Goal: Information Seeking & Learning: Check status

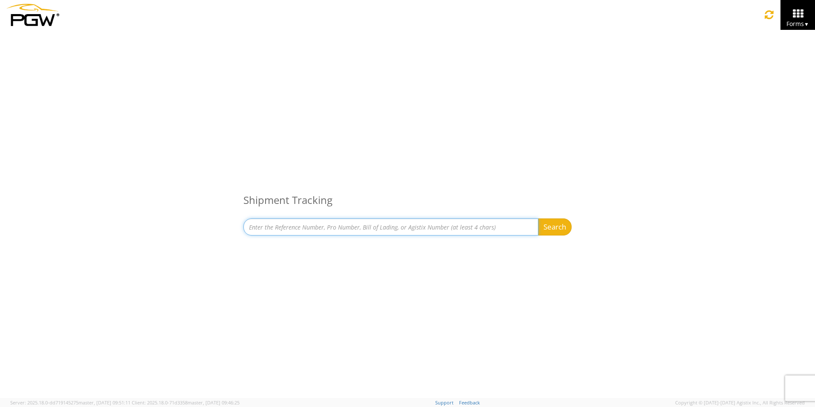
click at [307, 230] on input at bounding box center [390, 226] width 295 height 17
type input "667796"
click at [538, 218] on button "Search" at bounding box center [555, 226] width 34 height 17
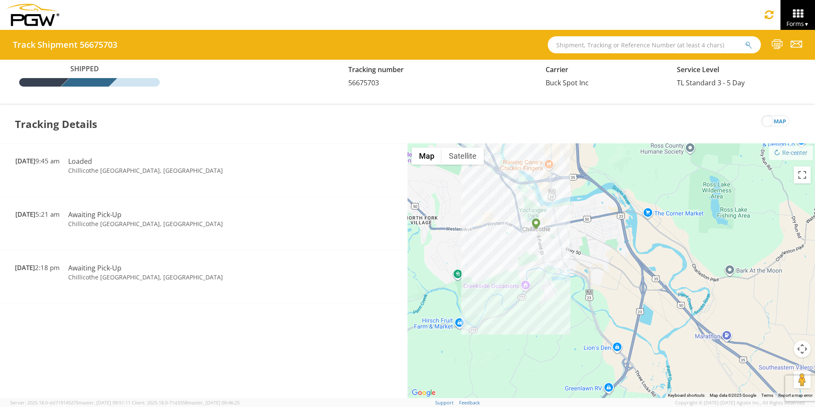
drag, startPoint x: 536, startPoint y: 201, endPoint x: 704, endPoint y: 363, distance: 233.6
click at [704, 363] on div at bounding box center [610, 270] width 407 height 255
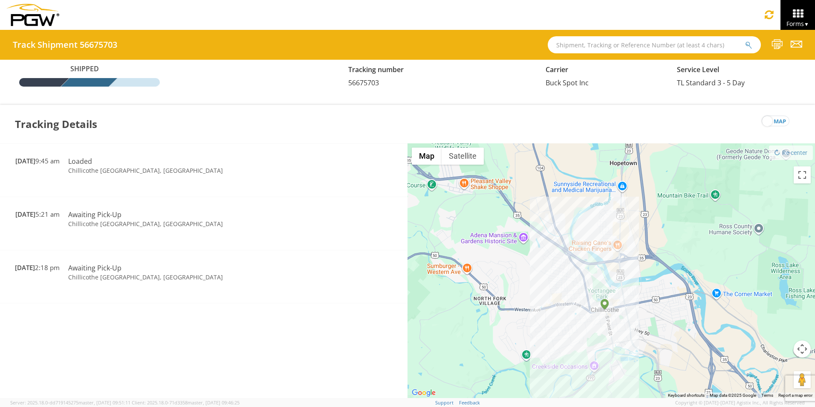
drag, startPoint x: 605, startPoint y: 285, endPoint x: 655, endPoint y: 347, distance: 79.4
click at [655, 347] on div at bounding box center [610, 270] width 407 height 255
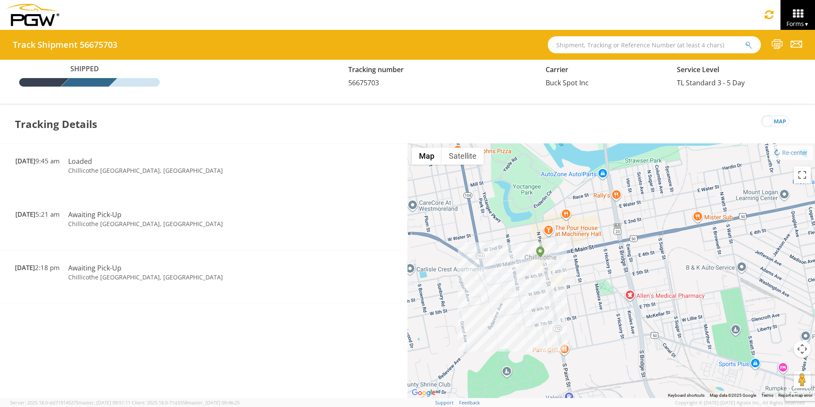
drag, startPoint x: 621, startPoint y: 340, endPoint x: 730, endPoint y: 268, distance: 131.0
click at [730, 268] on div at bounding box center [610, 270] width 407 height 255
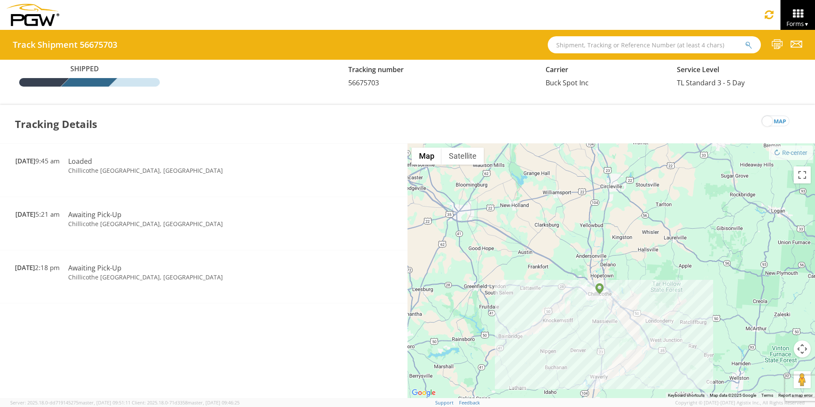
drag, startPoint x: 656, startPoint y: 310, endPoint x: 597, endPoint y: 310, distance: 59.2
click at [597, 310] on div at bounding box center [610, 270] width 407 height 255
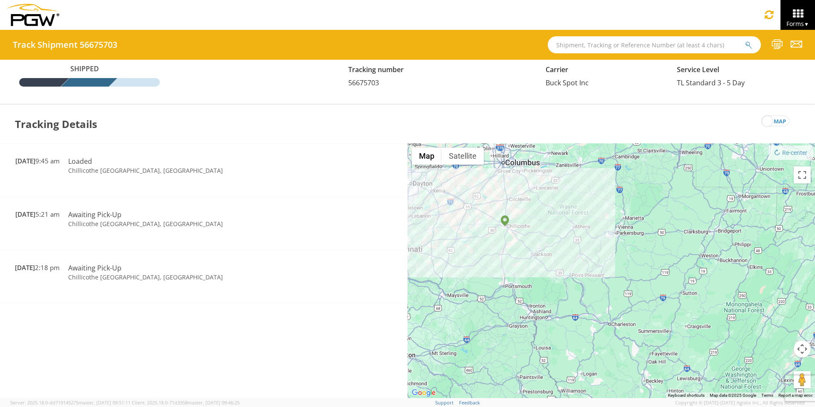
drag, startPoint x: 741, startPoint y: 345, endPoint x: 622, endPoint y: 264, distance: 143.3
click at [622, 264] on div at bounding box center [610, 270] width 407 height 255
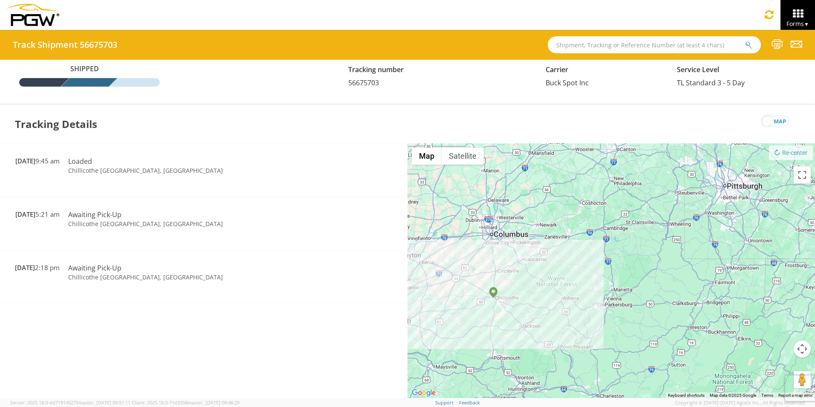
drag, startPoint x: 661, startPoint y: 213, endPoint x: 649, endPoint y: 285, distance: 73.4
click at [649, 285] on div at bounding box center [610, 270] width 407 height 255
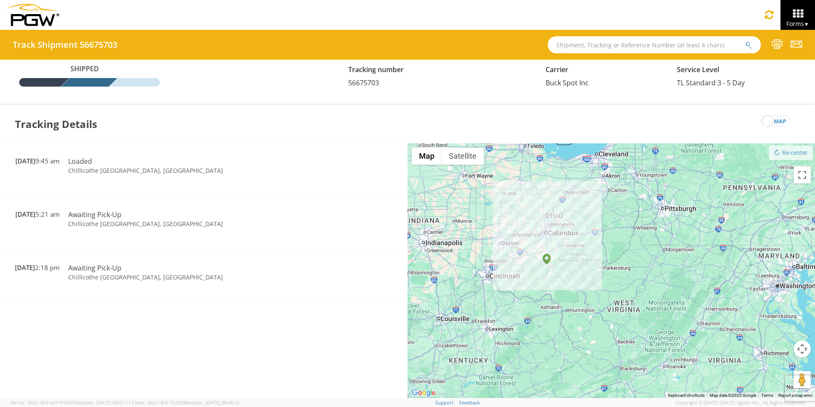
drag, startPoint x: 664, startPoint y: 362, endPoint x: 643, endPoint y: 324, distance: 43.7
click at [643, 324] on div at bounding box center [610, 270] width 407 height 255
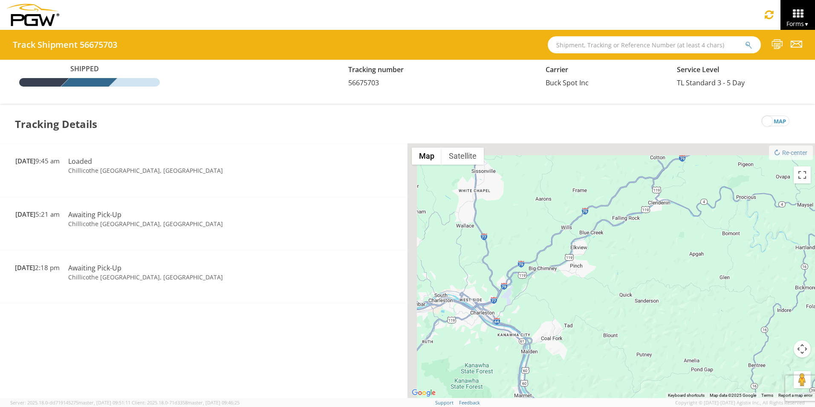
drag, startPoint x: 533, startPoint y: 257, endPoint x: 639, endPoint y: 368, distance: 153.1
click at [640, 371] on div at bounding box center [610, 270] width 407 height 255
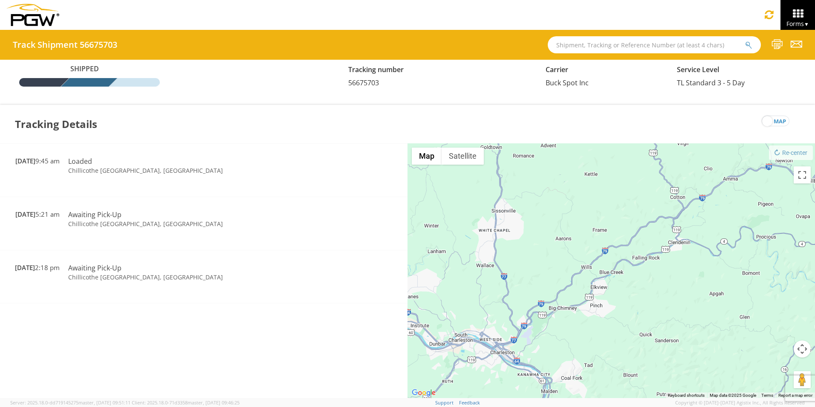
drag, startPoint x: 607, startPoint y: 315, endPoint x: 615, endPoint y: 366, distance: 51.3
click at [615, 364] on div at bounding box center [610, 270] width 407 height 255
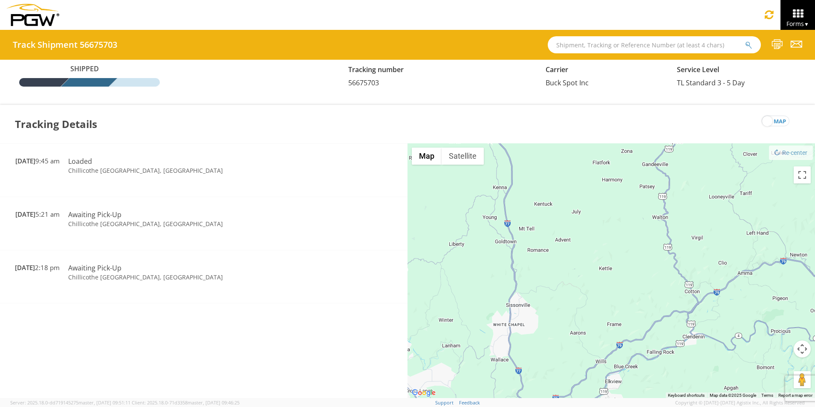
drag, startPoint x: 599, startPoint y: 305, endPoint x: 583, endPoint y: 388, distance: 84.6
click at [582, 384] on div at bounding box center [610, 270] width 407 height 255
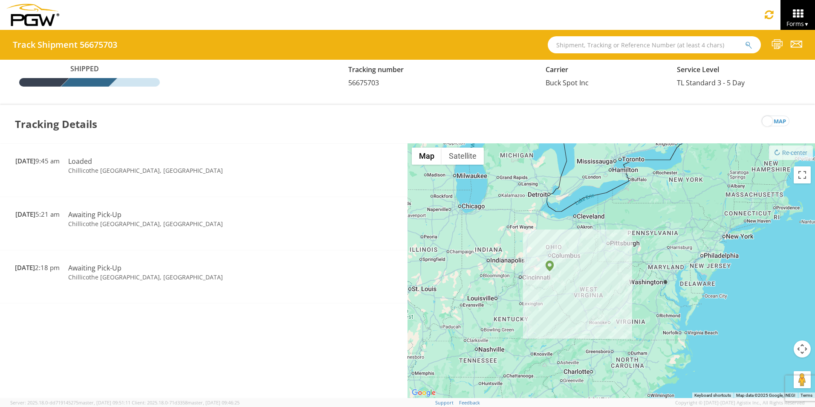
drag, startPoint x: 627, startPoint y: 371, endPoint x: 609, endPoint y: 306, distance: 67.8
click at [609, 306] on div at bounding box center [610, 270] width 407 height 255
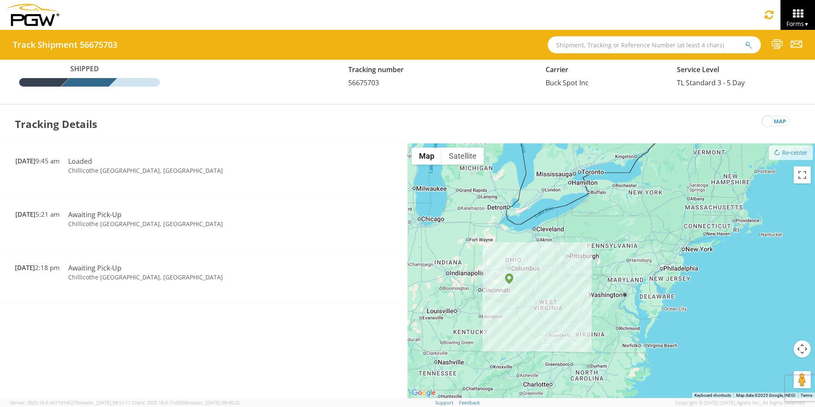
drag, startPoint x: 616, startPoint y: 302, endPoint x: 575, endPoint y: 317, distance: 43.5
click at [575, 317] on div at bounding box center [610, 270] width 407 height 255
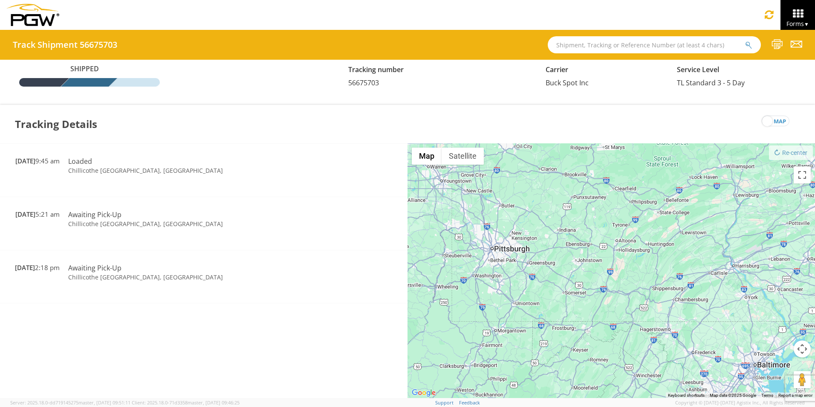
drag, startPoint x: 694, startPoint y: 206, endPoint x: 553, endPoint y: 299, distance: 169.1
click at [553, 299] on div at bounding box center [610, 270] width 407 height 255
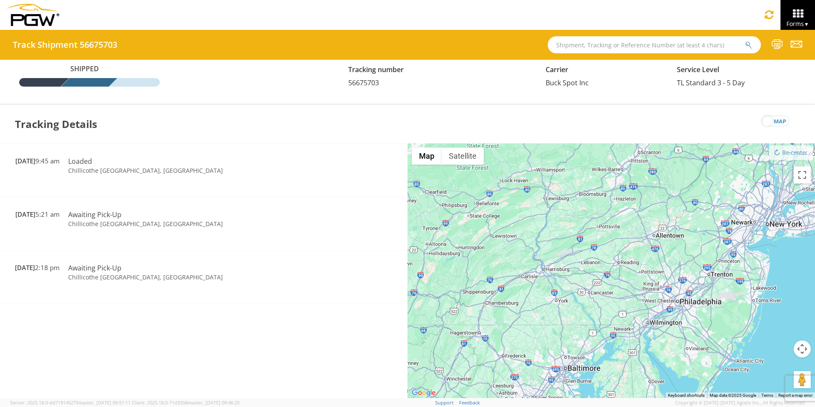
drag, startPoint x: 717, startPoint y: 305, endPoint x: 532, endPoint y: 308, distance: 185.0
click at [532, 308] on div at bounding box center [610, 270] width 407 height 255
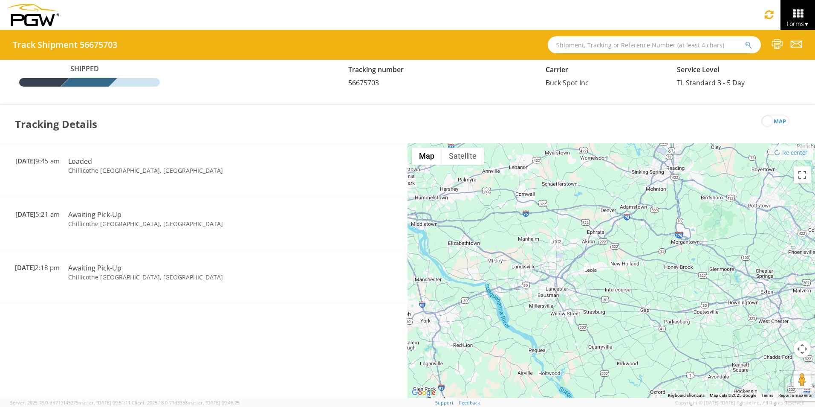
drag, startPoint x: 534, startPoint y: 263, endPoint x: 586, endPoint y: 334, distance: 88.1
click at [586, 334] on div at bounding box center [610, 270] width 407 height 255
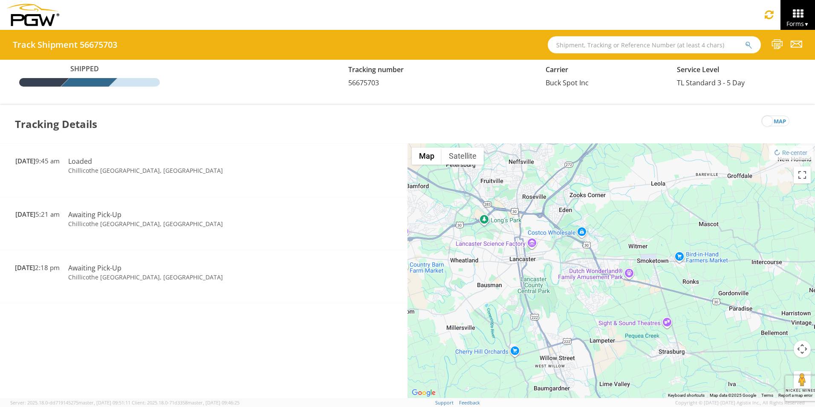
drag, startPoint x: 568, startPoint y: 301, endPoint x: 632, endPoint y: 381, distance: 102.8
click at [632, 381] on div at bounding box center [610, 270] width 407 height 255
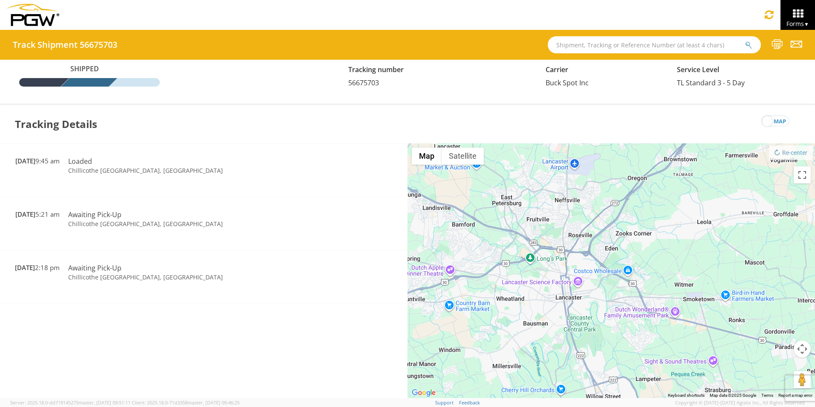
drag, startPoint x: 576, startPoint y: 318, endPoint x: 624, endPoint y: 359, distance: 63.2
click at [624, 359] on div at bounding box center [610, 270] width 407 height 255
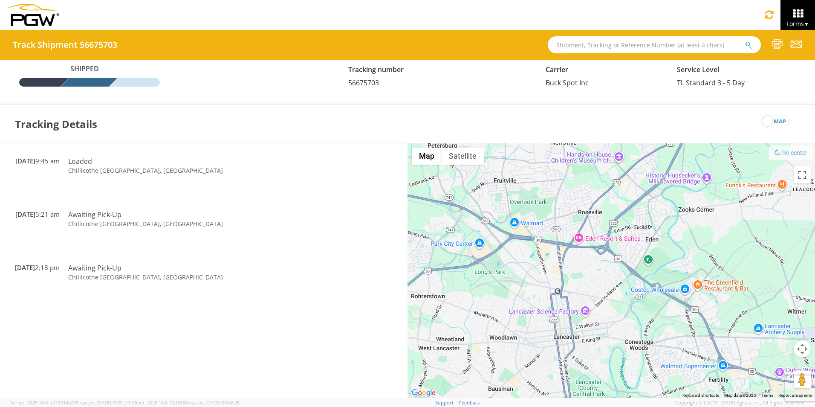
drag, startPoint x: 583, startPoint y: 305, endPoint x: 618, endPoint y: 398, distance: 99.8
click at [618, 398] on app-root "You are using an outdated browser. Please upgrade to Microsoft Edge , Google Ch…" at bounding box center [407, 214] width 815 height 368
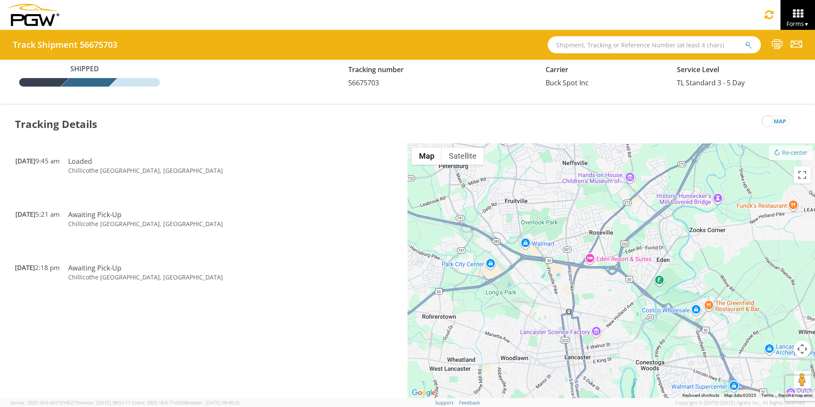
drag, startPoint x: 586, startPoint y: 289, endPoint x: 597, endPoint y: 310, distance: 24.4
click at [597, 310] on div at bounding box center [610, 270] width 407 height 255
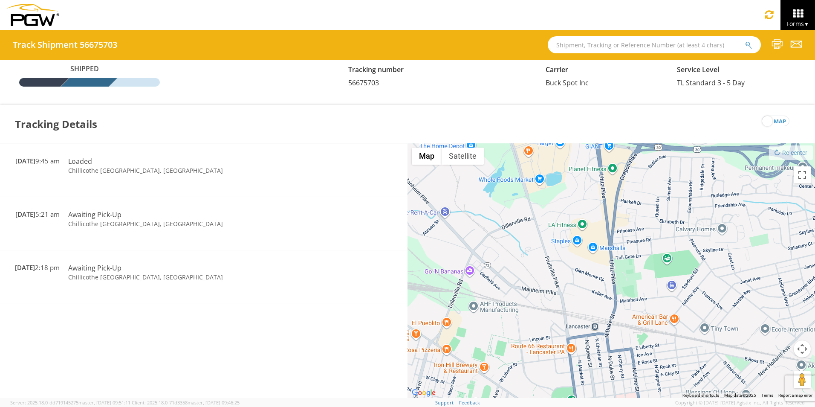
drag, startPoint x: 582, startPoint y: 283, endPoint x: 701, endPoint y: 299, distance: 120.4
click at [701, 299] on div at bounding box center [610, 270] width 407 height 255
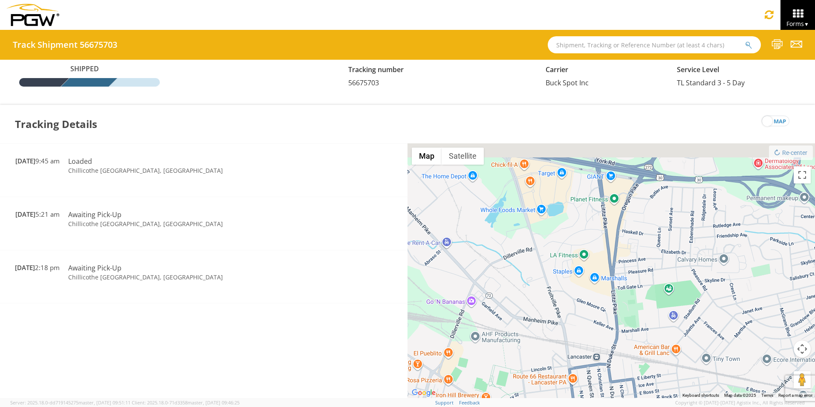
drag, startPoint x: 604, startPoint y: 313, endPoint x: 609, endPoint y: 360, distance: 47.2
click at [609, 360] on div at bounding box center [610, 270] width 407 height 255
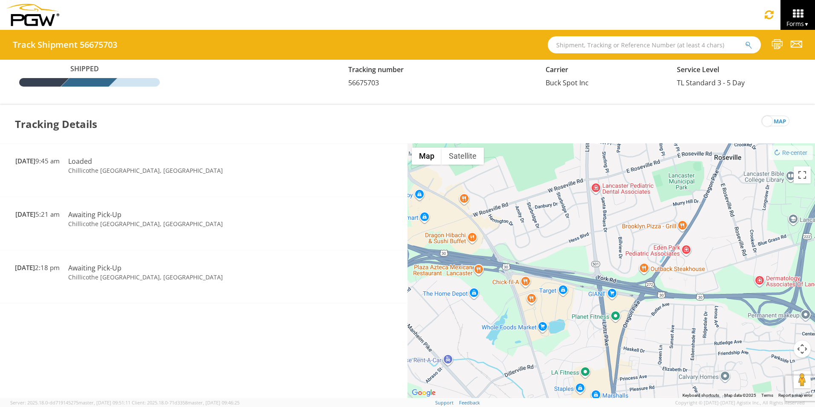
drag, startPoint x: 586, startPoint y: 306, endPoint x: 581, endPoint y: 360, distance: 53.9
click at [581, 360] on div at bounding box center [610, 270] width 407 height 255
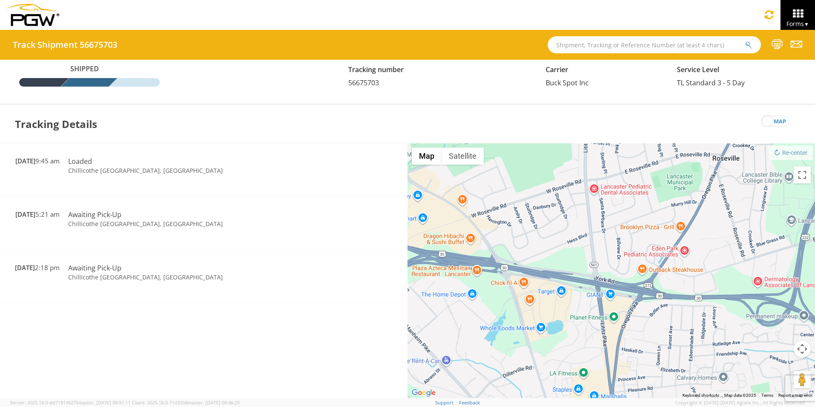
drag, startPoint x: 644, startPoint y: 351, endPoint x: 583, endPoint y: 349, distance: 60.1
click at [593, 349] on div at bounding box center [610, 270] width 407 height 255
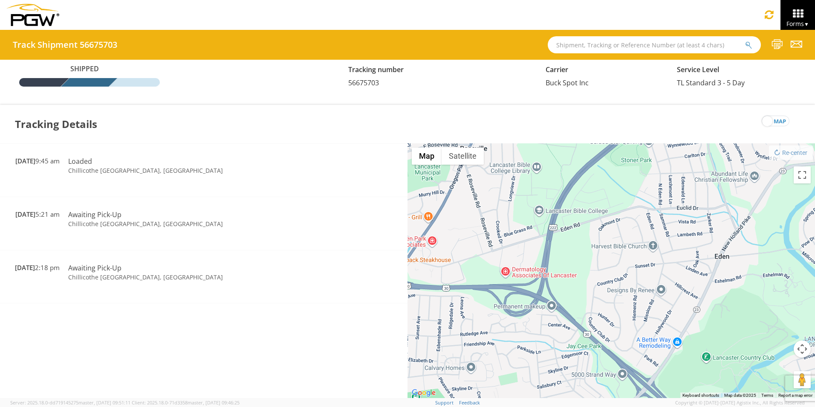
drag, startPoint x: 626, startPoint y: 349, endPoint x: 559, endPoint y: 342, distance: 67.8
click at [560, 342] on div at bounding box center [610, 270] width 407 height 255
